Goal: Transaction & Acquisition: Purchase product/service

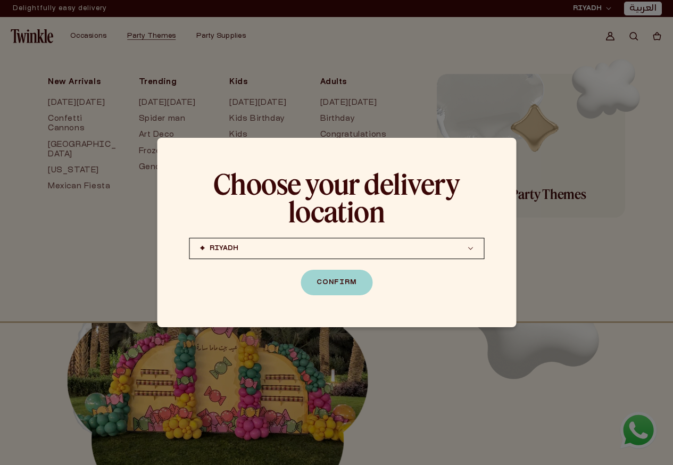
click at [368, 251] on button "RIYADH JEDDAH (coming soon) DOHA (coming soon)" at bounding box center [336, 248] width 295 height 21
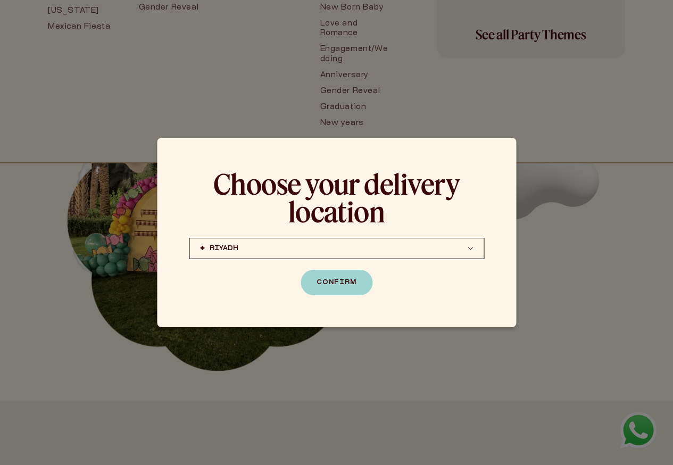
drag, startPoint x: 600, startPoint y: 332, endPoint x: 581, endPoint y: 302, distance: 36.0
click at [600, 330] on div at bounding box center [336, 232] width 673 height 465
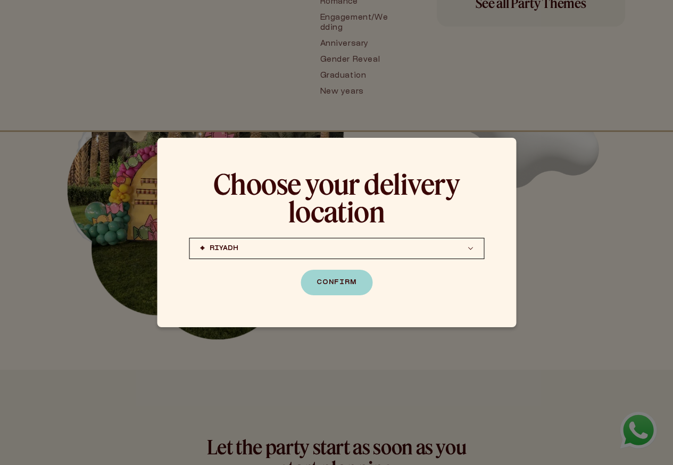
scroll to position [213, 0]
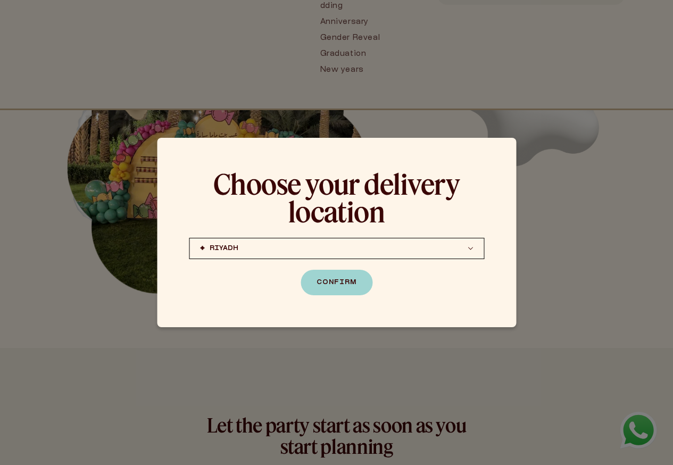
click at [562, 252] on div at bounding box center [336, 232] width 673 height 465
click at [330, 273] on button "Confirm" at bounding box center [337, 283] width 72 height 26
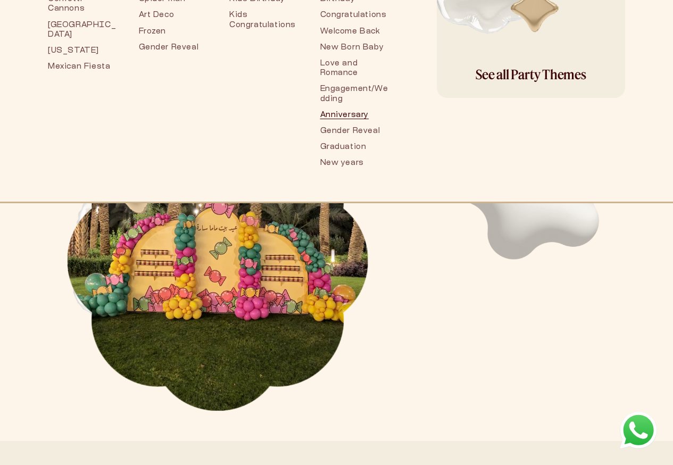
scroll to position [0, 0]
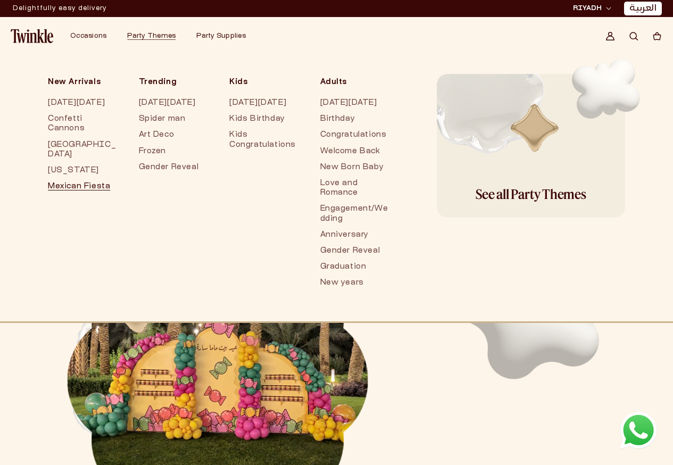
click at [97, 179] on link "Mexican Fiesta" at bounding box center [83, 187] width 70 height 16
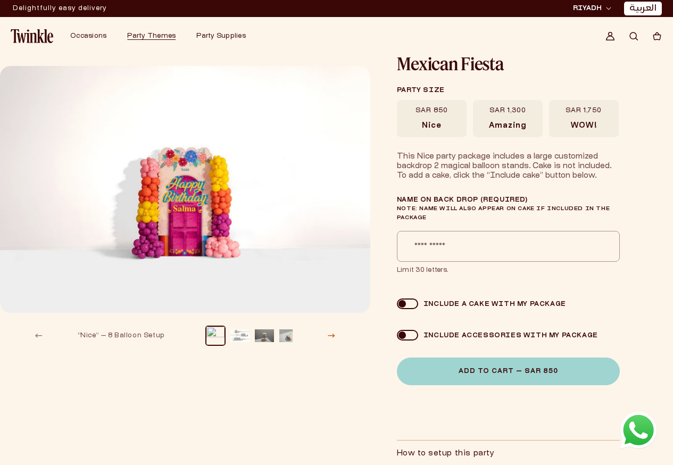
click at [332, 338] on button "Slide right" at bounding box center [331, 335] width 23 height 23
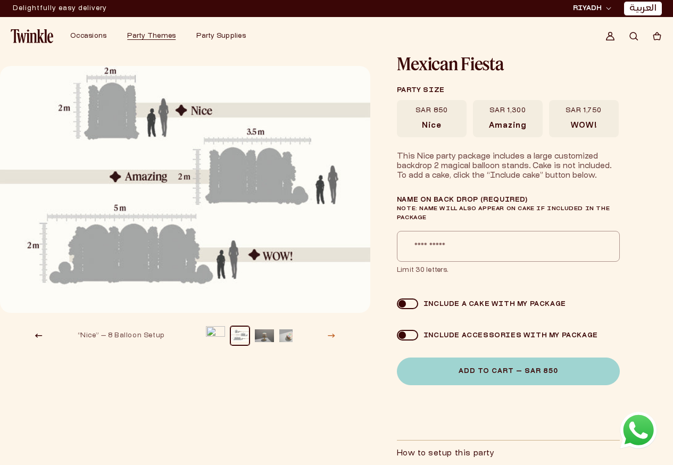
scroll to position [0, 9]
click at [332, 338] on button "Slide right" at bounding box center [331, 335] width 23 height 23
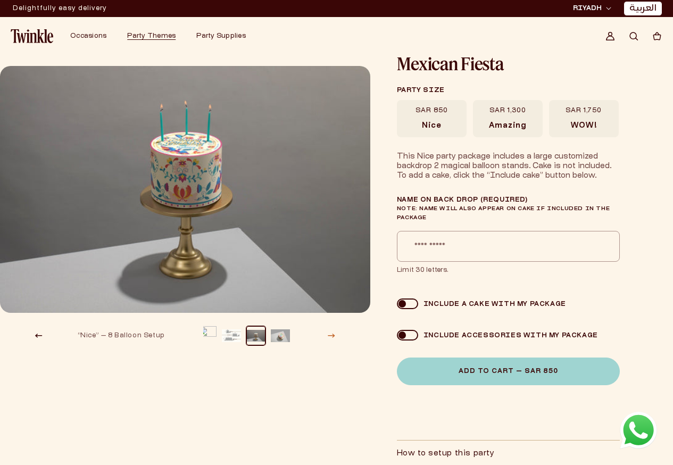
click at [332, 338] on button "Slide right" at bounding box center [331, 335] width 23 height 23
